Goal: Find specific page/section: Find specific page/section

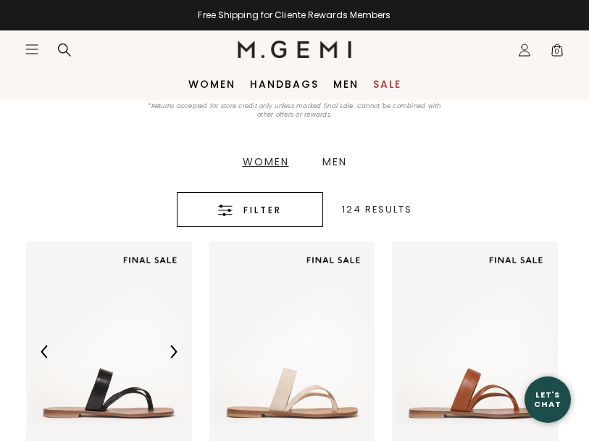
scroll to position [129, 0]
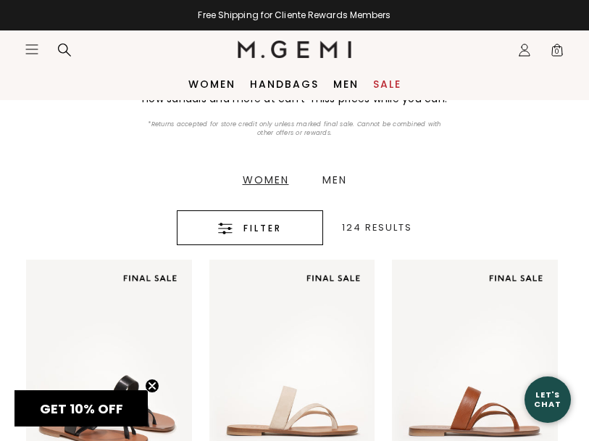
click at [234, 228] on div "Filter" at bounding box center [249, 228] width 101 height 17
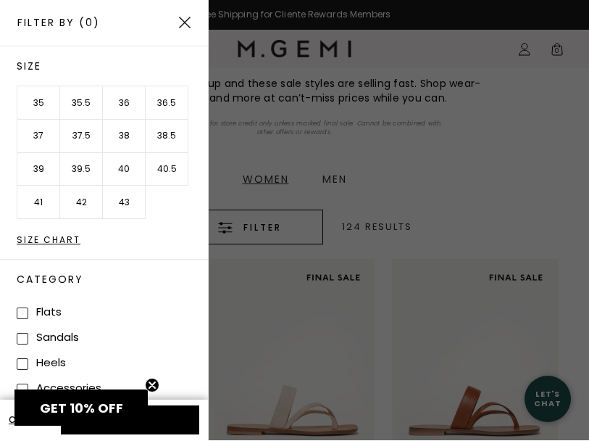
click at [170, 104] on li "36.5" at bounding box center [167, 103] width 43 height 33
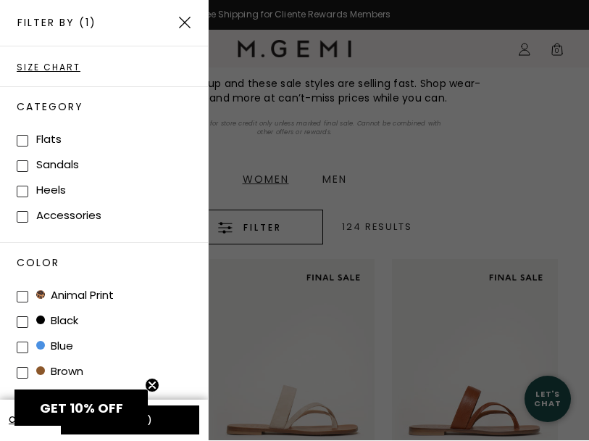
scroll to position [172, 0]
click at [173, 422] on button "Apply (1)" at bounding box center [130, 420] width 138 height 29
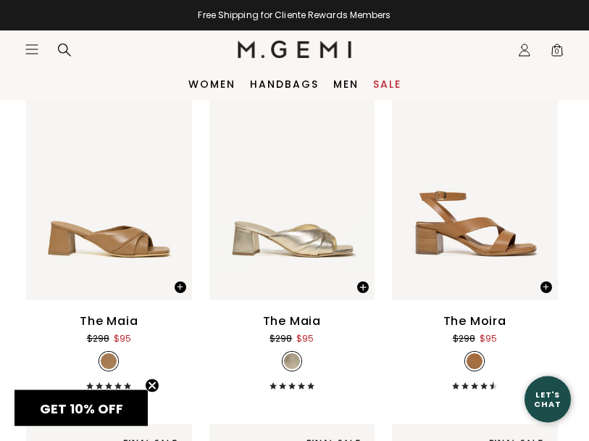
scroll to position [7601, 0]
click at [27, 49] on icon "Icons/20x20/hamburger@2x" at bounding box center [32, 49] width 14 height 14
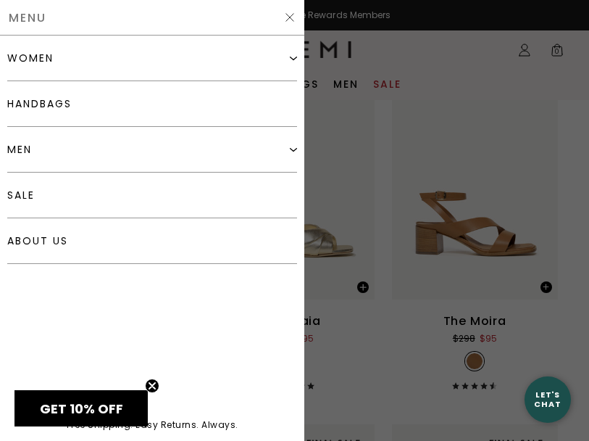
click at [22, 54] on div "women" at bounding box center [30, 58] width 46 height 12
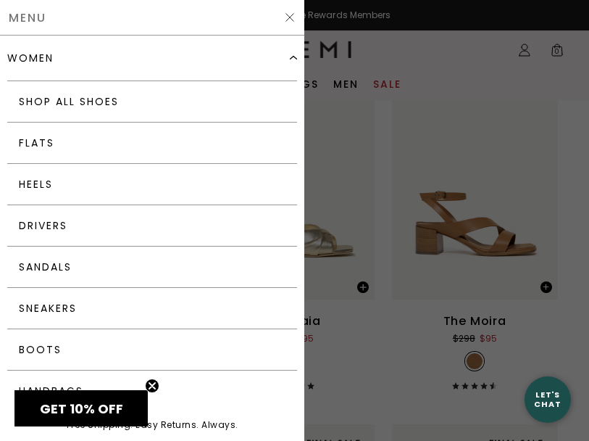
click at [38, 346] on link "Boots" at bounding box center [152, 349] width 290 height 41
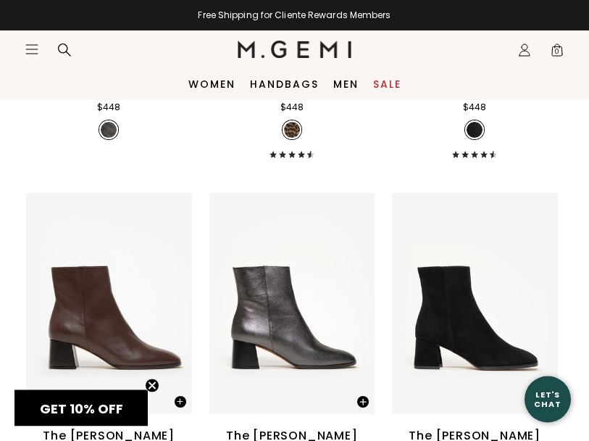
scroll to position [739, 0]
click at [25, 54] on icon "Icons/20x20/hamburger@2x" at bounding box center [32, 49] width 14 height 14
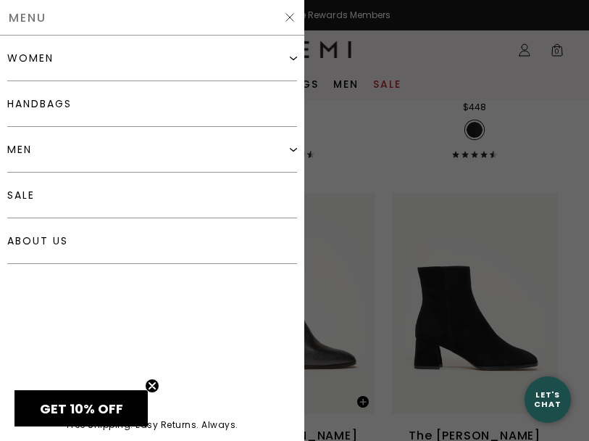
click at [16, 60] on div "women" at bounding box center [30, 58] width 46 height 12
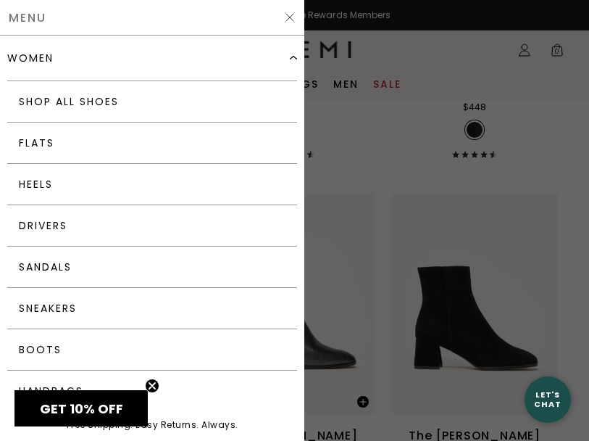
click at [34, 140] on link "Flats" at bounding box center [152, 142] width 290 height 41
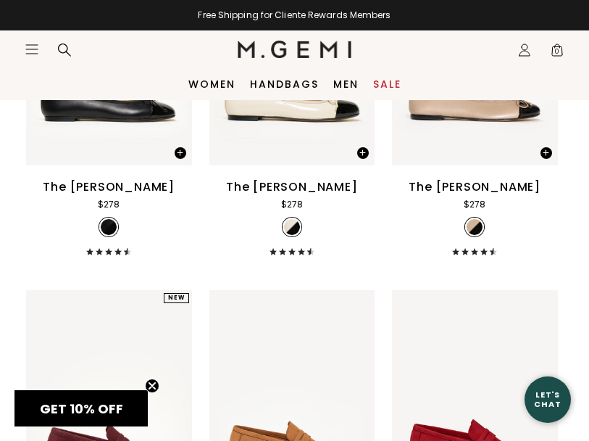
scroll to position [7911, 0]
